Goal: Information Seeking & Learning: Learn about a topic

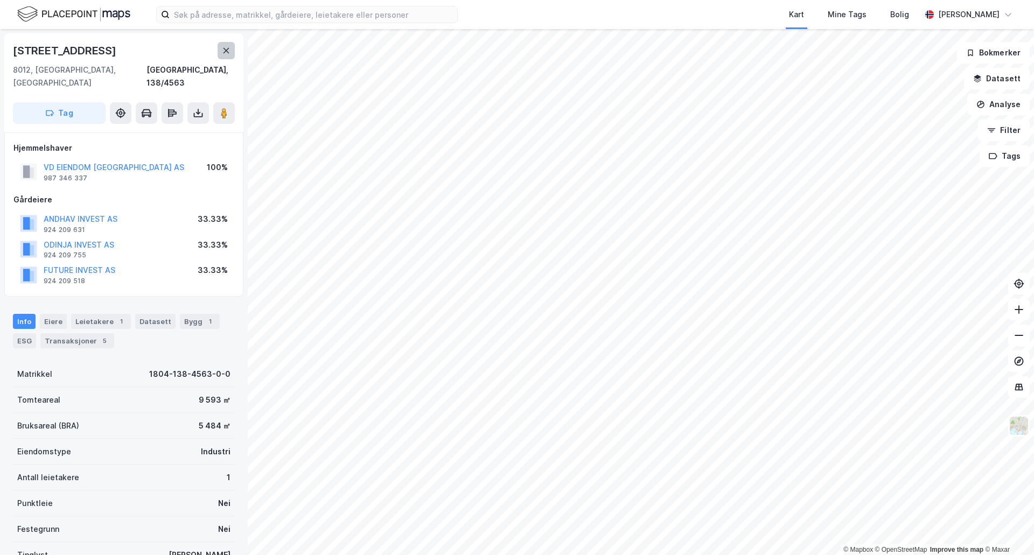
click at [222, 52] on icon at bounding box center [226, 50] width 9 height 9
click at [224, 51] on icon at bounding box center [226, 50] width 9 height 9
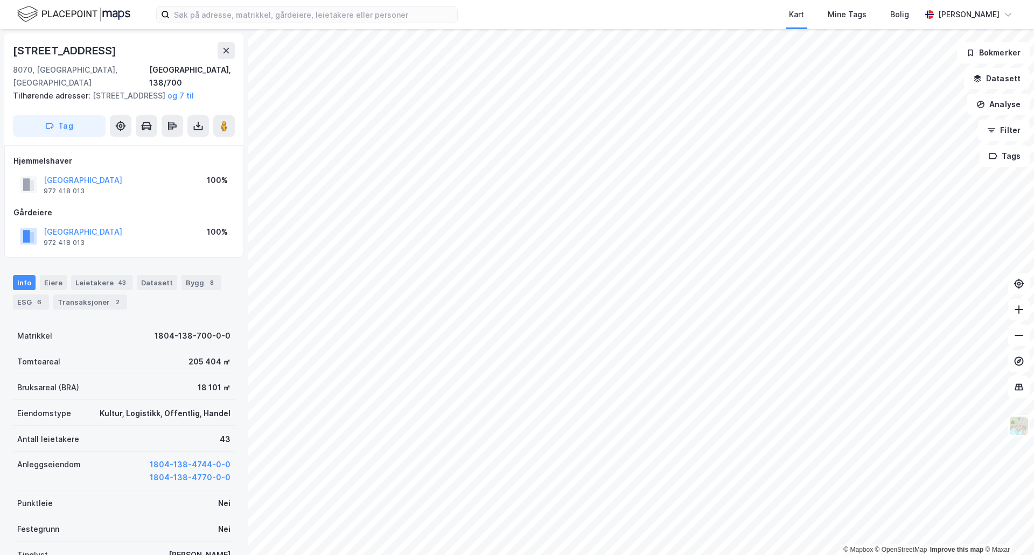
click at [963, 0] on html "Kart Mine Tags Bolig [PERSON_NAME] © Mapbox © OpenStreetMap Improve this map © …" at bounding box center [517, 277] width 1034 height 555
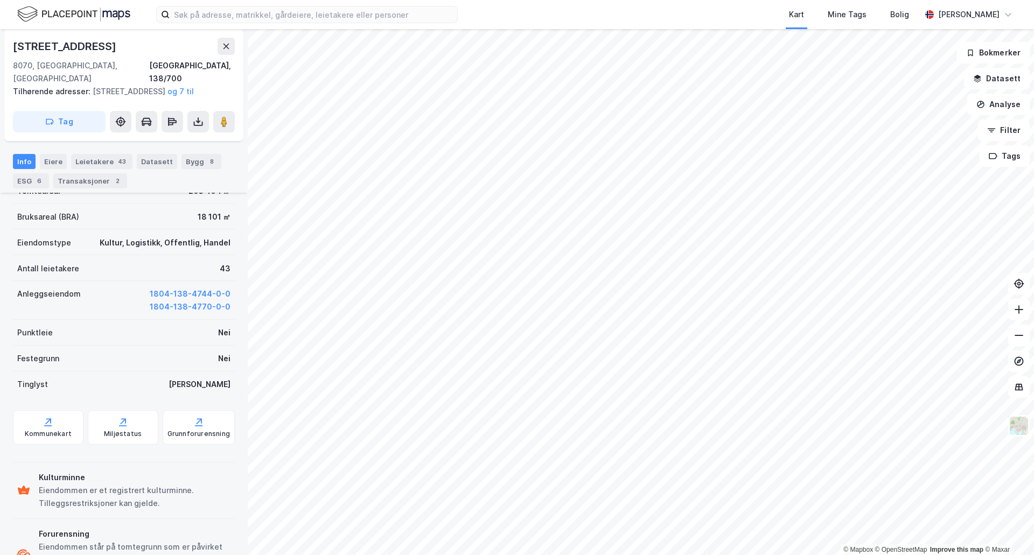
scroll to position [221, 0]
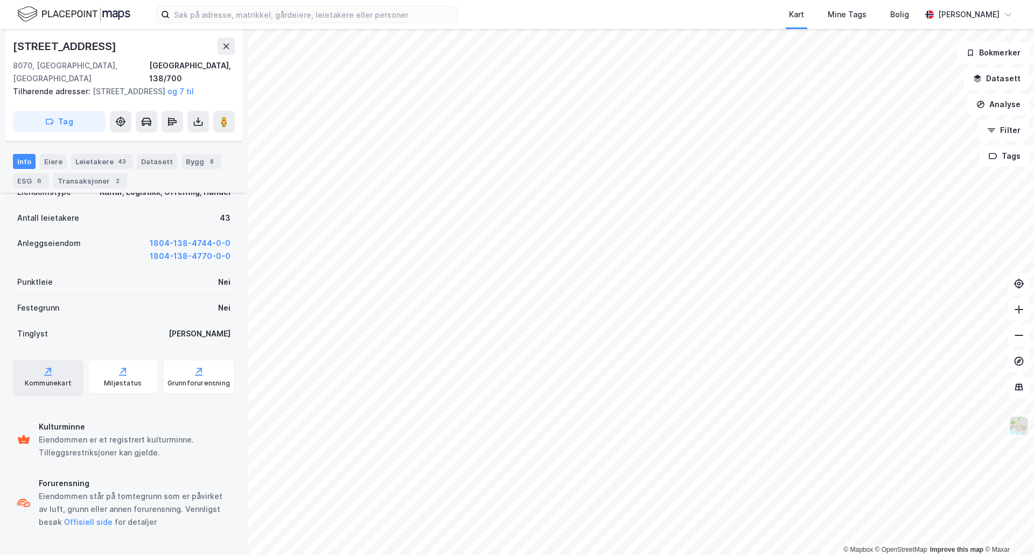
click at [40, 374] on div "Kommunekart" at bounding box center [48, 377] width 71 height 34
